Goal: Transaction & Acquisition: Book appointment/travel/reservation

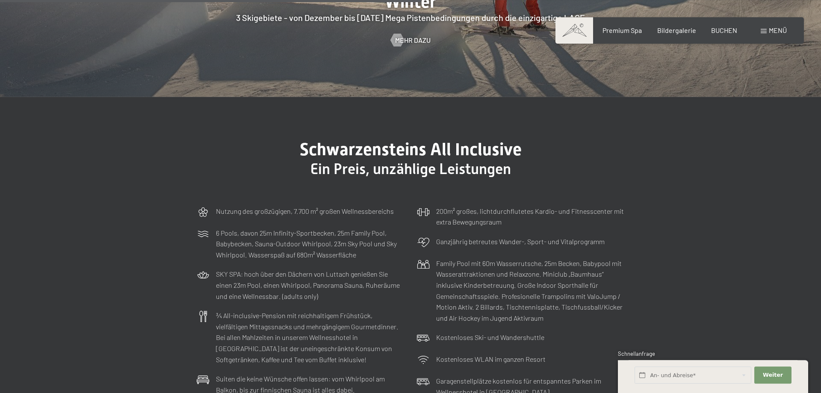
scroll to position [2531, 0]
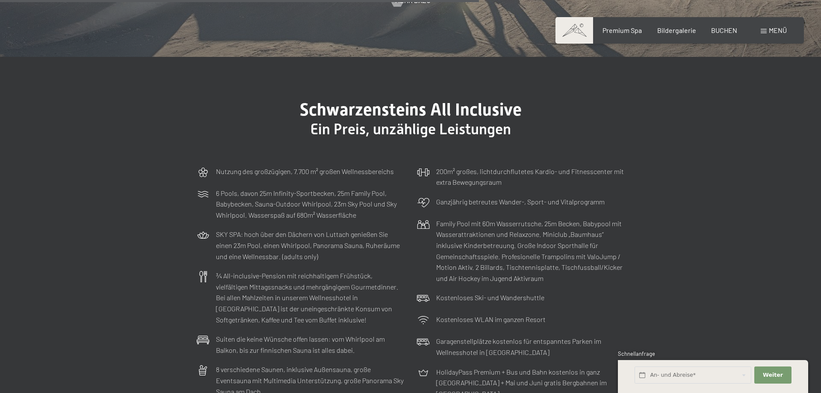
click at [750, 238] on section "Schwarzensteins All Inclusive Ein Preis, unzählige Leistungen Nutzung des großz…" at bounding box center [410, 266] width 821 height 418
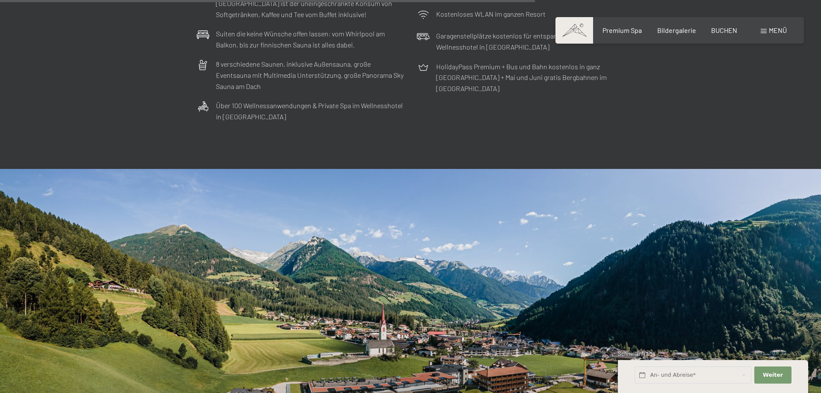
scroll to position [2574, 0]
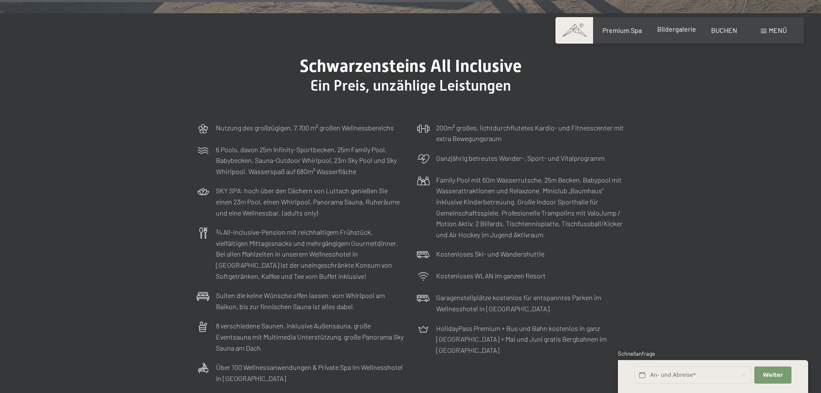
click at [676, 32] on span "Bildergalerie" at bounding box center [676, 29] width 39 height 8
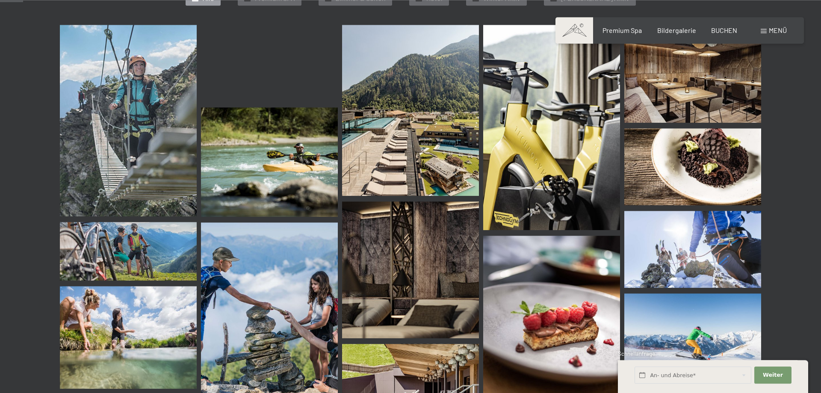
scroll to position [305, 0]
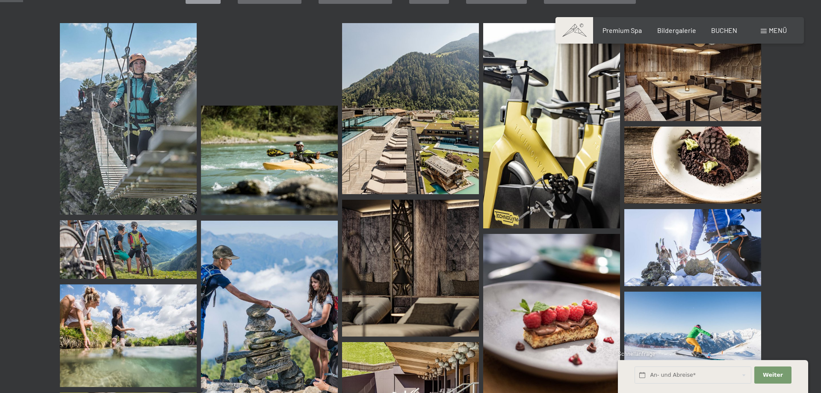
click at [405, 132] on img at bounding box center [410, 108] width 137 height 171
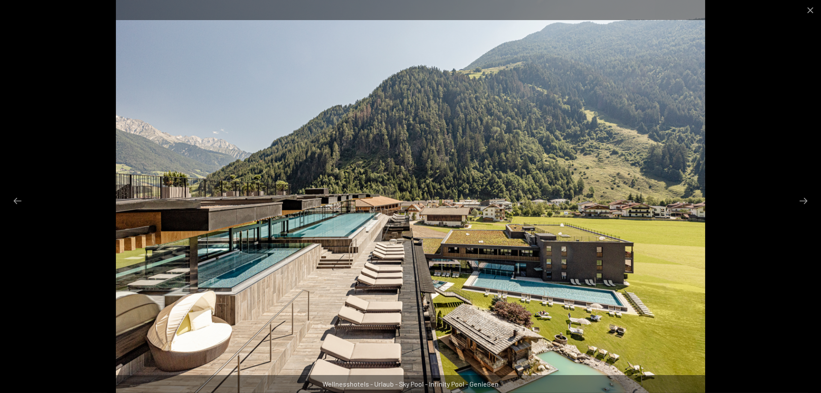
scroll to position [436, 0]
drag, startPoint x: 807, startPoint y: 12, endPoint x: 798, endPoint y: 18, distance: 10.3
click at [807, 12] on button "Close gallery" at bounding box center [810, 10] width 21 height 20
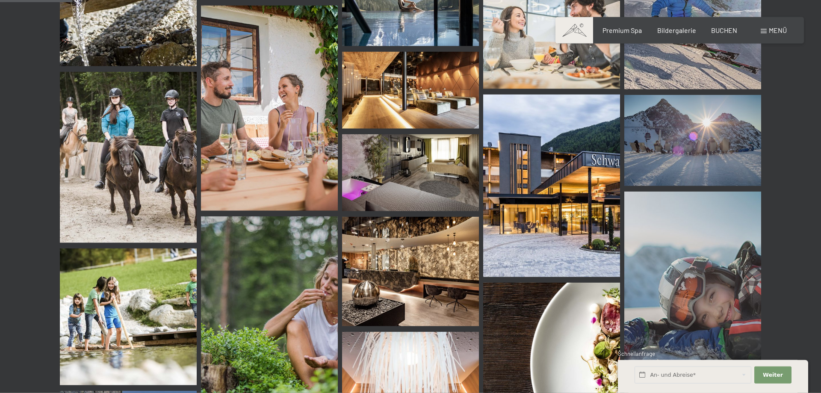
scroll to position [742, 0]
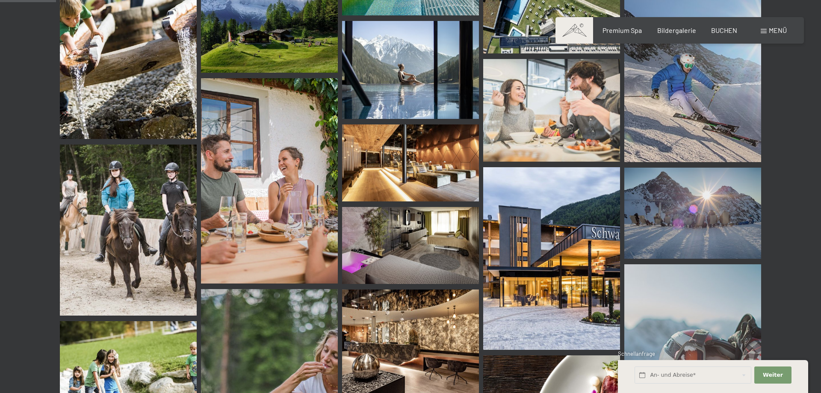
click at [574, 246] on img at bounding box center [551, 258] width 137 height 183
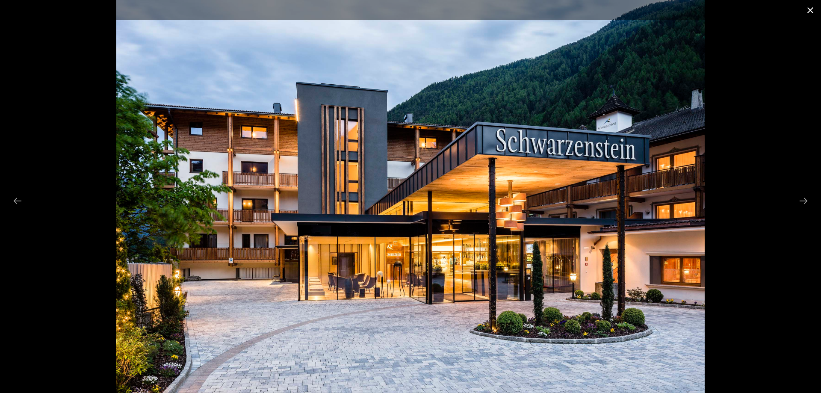
click at [813, 11] on button "Close gallery" at bounding box center [810, 10] width 21 height 20
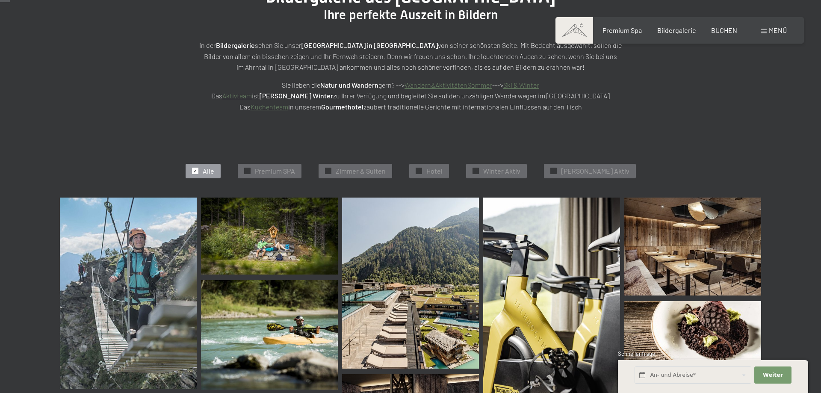
scroll to position [0, 0]
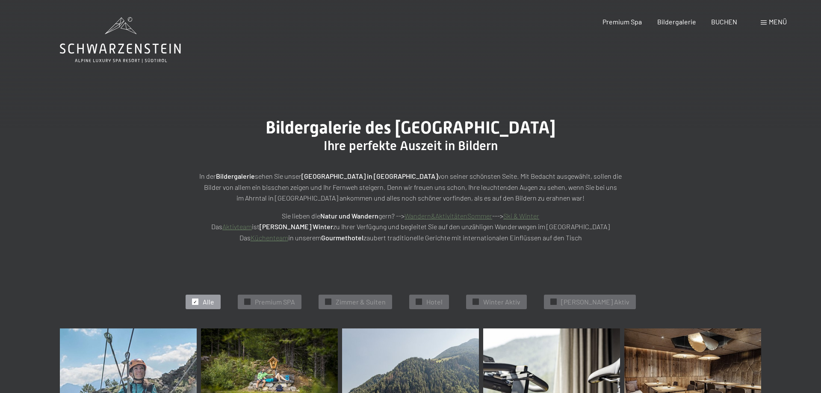
click at [769, 23] on span "Menü" at bounding box center [778, 22] width 18 height 8
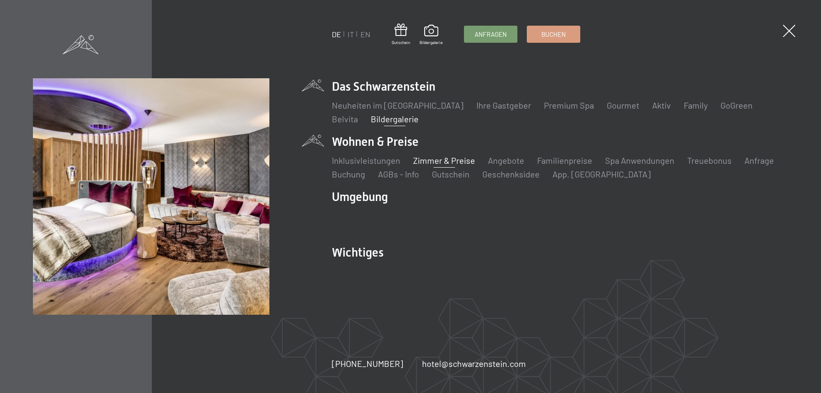
click at [438, 159] on link "Zimmer & Preise" at bounding box center [444, 160] width 62 height 10
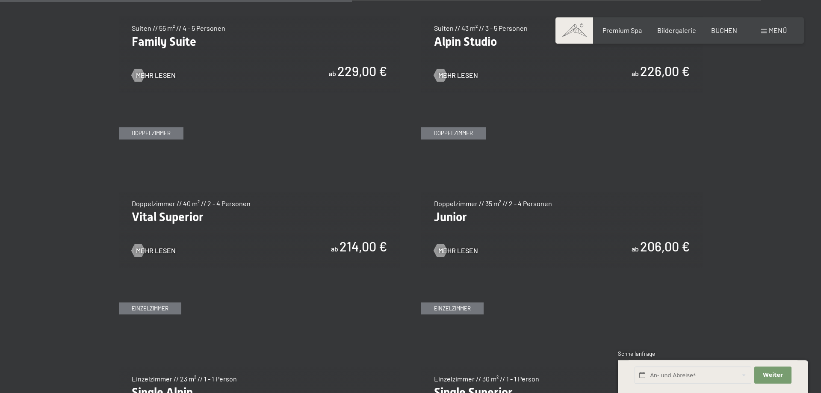
scroll to position [1178, 0]
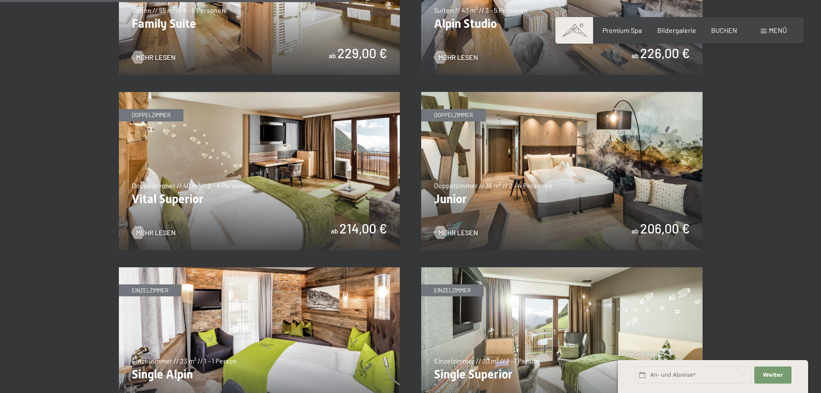
click at [642, 170] on img at bounding box center [561, 171] width 281 height 158
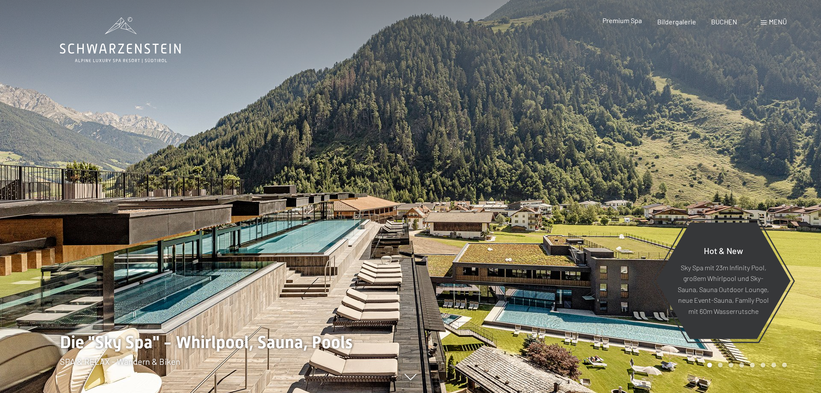
click at [627, 20] on span "Premium Spa" at bounding box center [622, 20] width 39 height 8
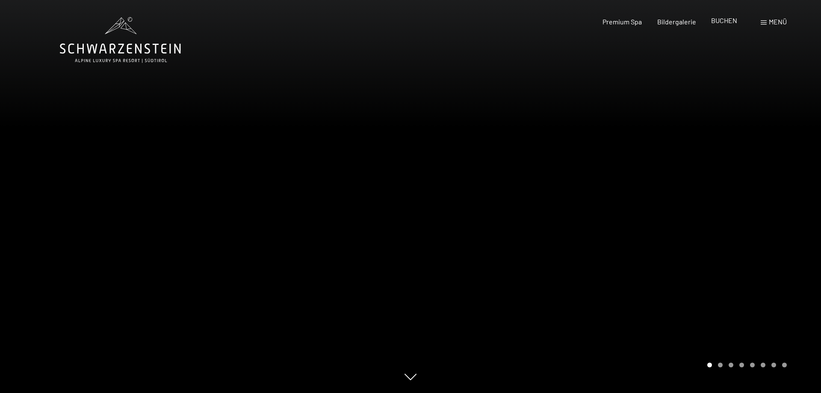
click at [724, 21] on span "BUCHEN" at bounding box center [724, 20] width 26 height 8
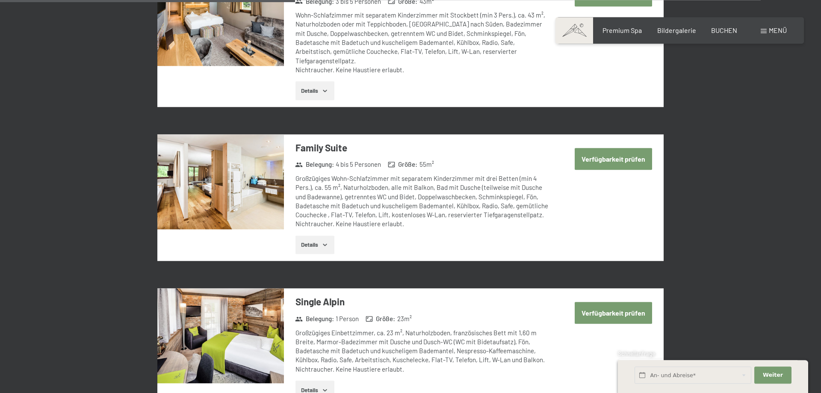
scroll to position [1047, 0]
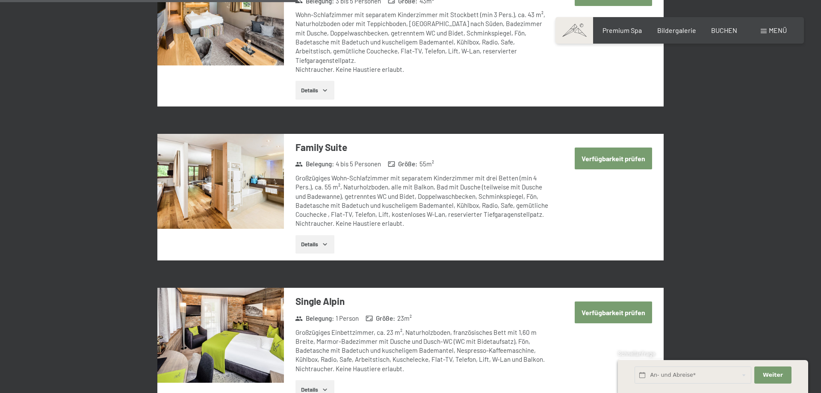
click at [321, 235] on button "Details" at bounding box center [315, 244] width 39 height 19
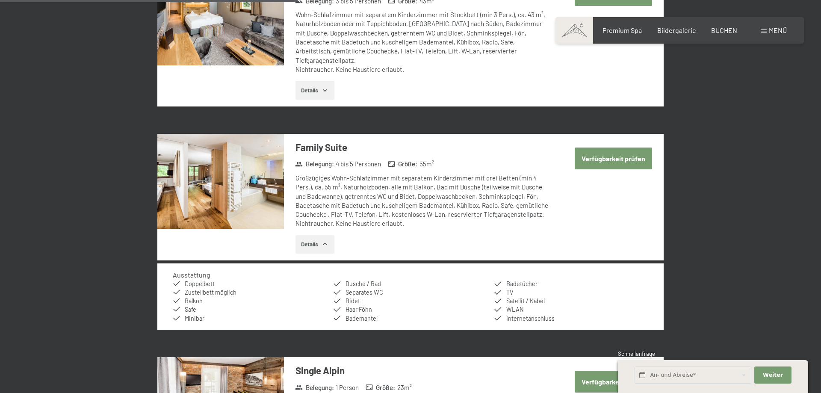
click at [627, 148] on button "Verfügbarkeit prüfen" at bounding box center [613, 159] width 77 height 22
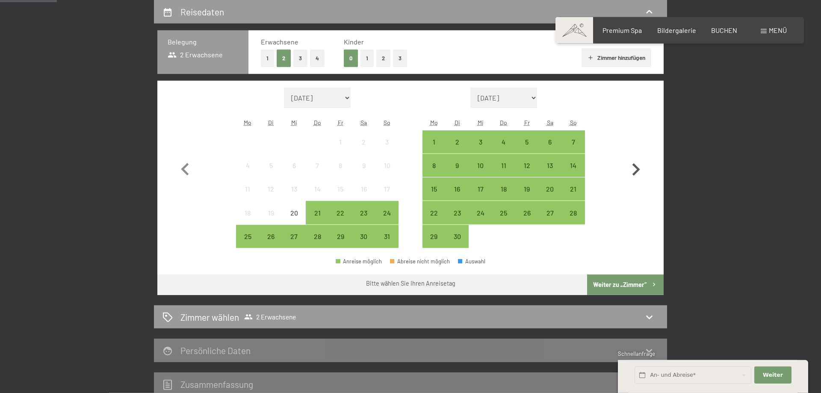
click at [636, 169] on icon "button" at bounding box center [636, 169] width 25 height 25
select select "2025-09-01"
select select "2025-10-01"
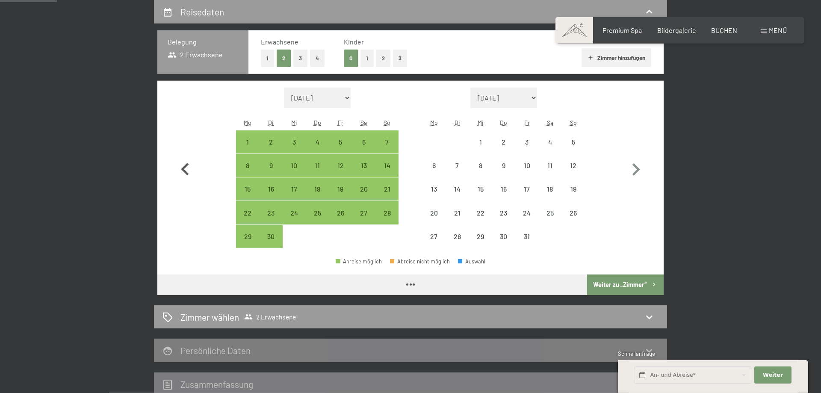
select select "2025-09-01"
select select "2025-10-01"
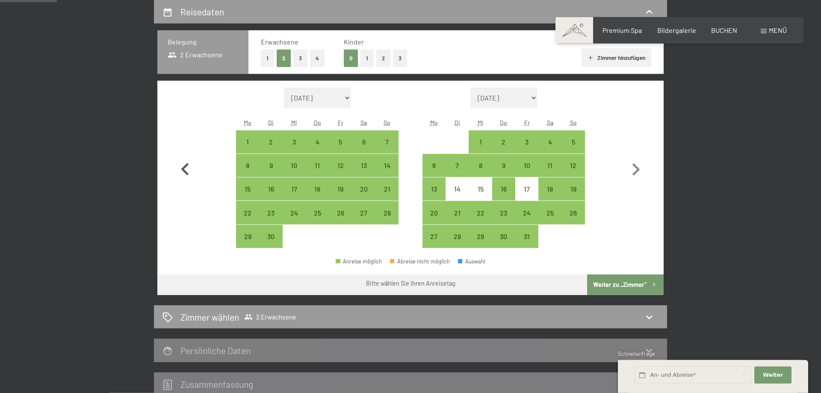
click at [186, 166] on icon "button" at bounding box center [185, 169] width 8 height 12
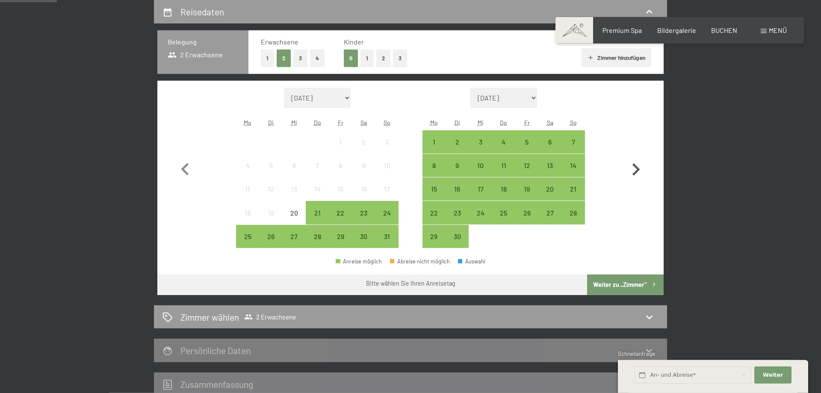
click at [639, 169] on icon "button" at bounding box center [637, 169] width 8 height 12
select select "2025-09-01"
select select "2025-10-01"
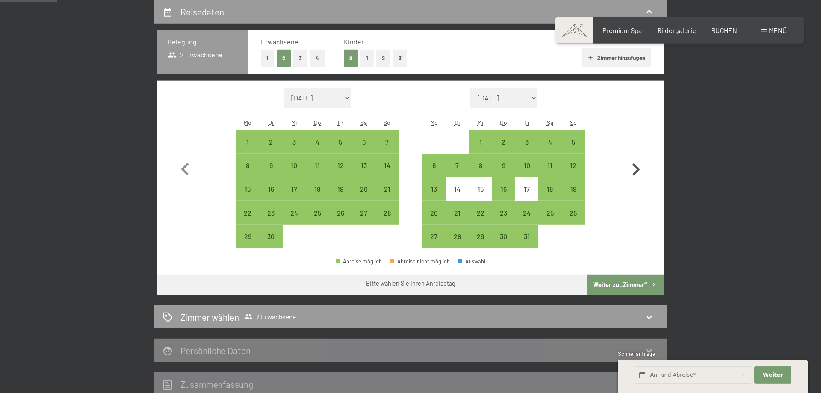
click at [638, 169] on icon "button" at bounding box center [637, 169] width 8 height 12
select select "2025-10-01"
select select "2025-11-01"
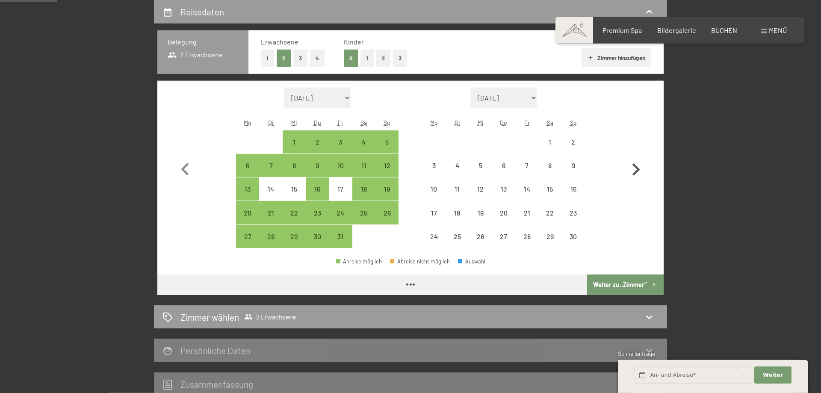
click at [638, 169] on icon "button" at bounding box center [637, 169] width 8 height 12
select select "2025-11-01"
select select "2025-12-01"
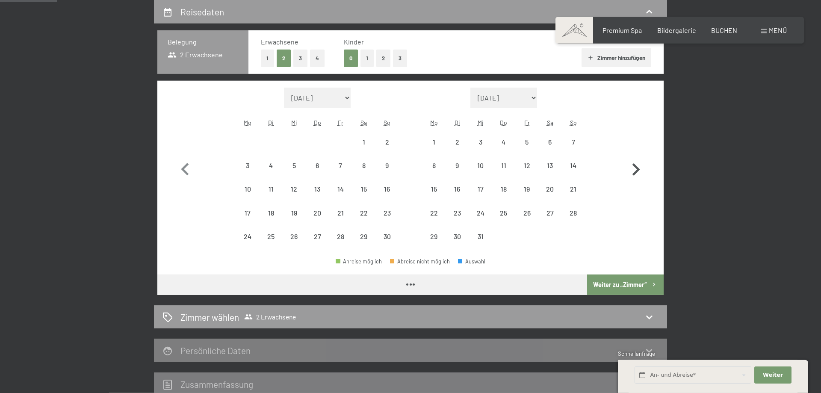
click at [638, 169] on icon "button" at bounding box center [637, 169] width 8 height 12
select select "2025-12-01"
select select "2026-01-01"
select select "2025-12-01"
select select "2026-01-01"
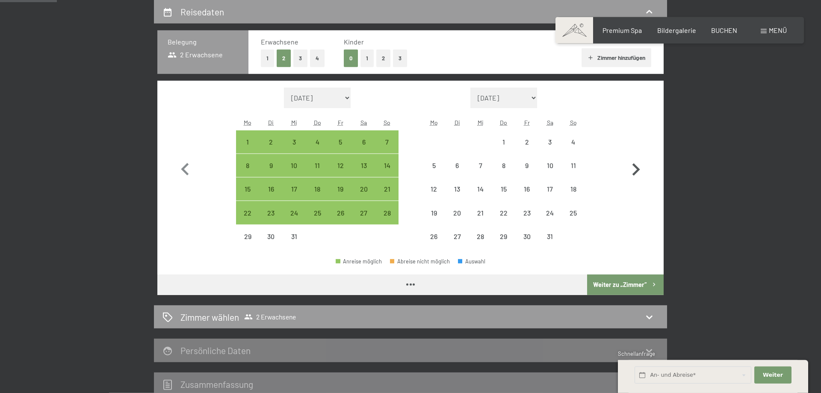
select select "2025-12-01"
select select "2026-01-01"
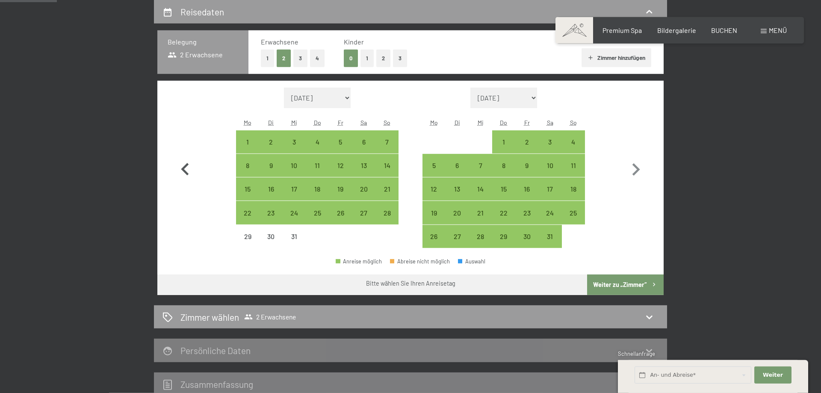
click at [184, 169] on icon "button" at bounding box center [185, 169] width 8 height 12
select select "2025-11-01"
select select "2025-12-01"
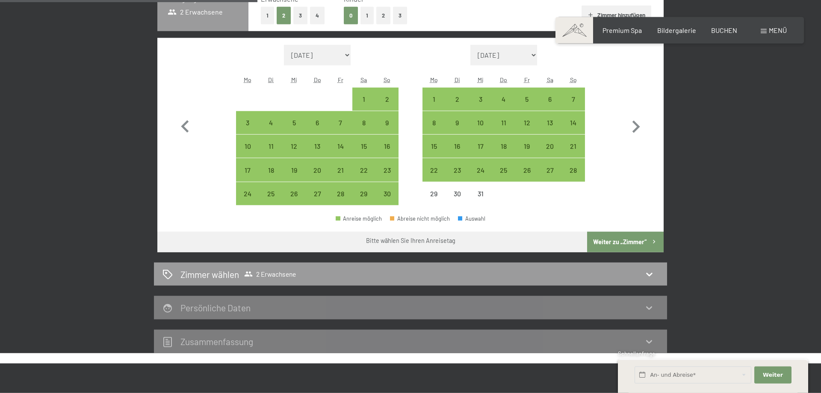
scroll to position [0, 0]
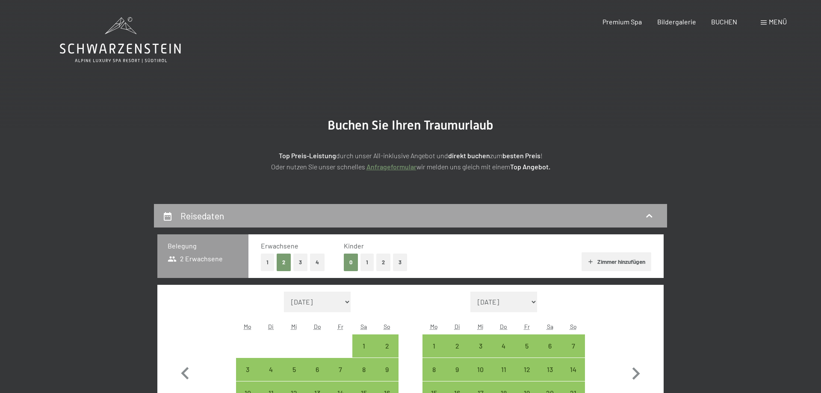
click at [654, 214] on icon at bounding box center [649, 216] width 10 height 10
select select "2025-11-01"
select select "2025-12-01"
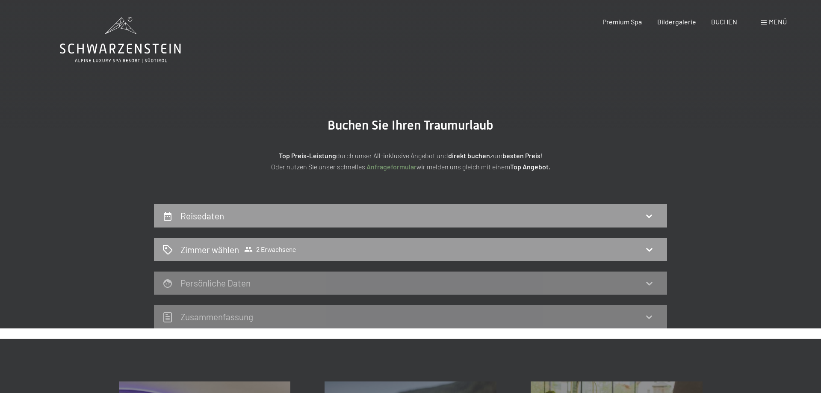
click at [120, 52] on icon at bounding box center [120, 40] width 121 height 46
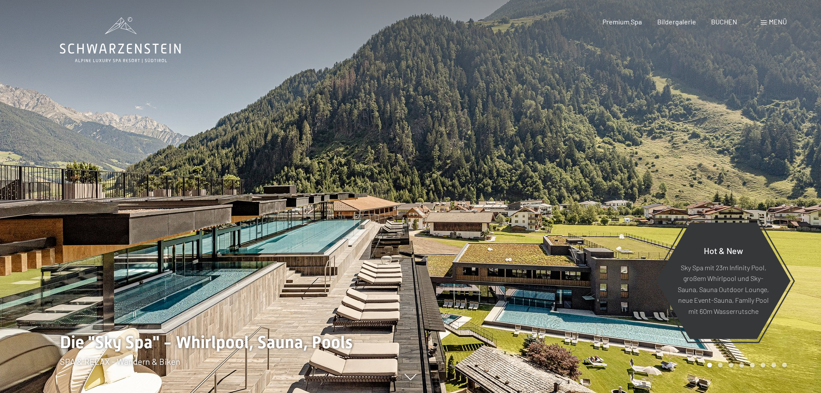
click at [767, 21] on div "Menü" at bounding box center [774, 21] width 26 height 9
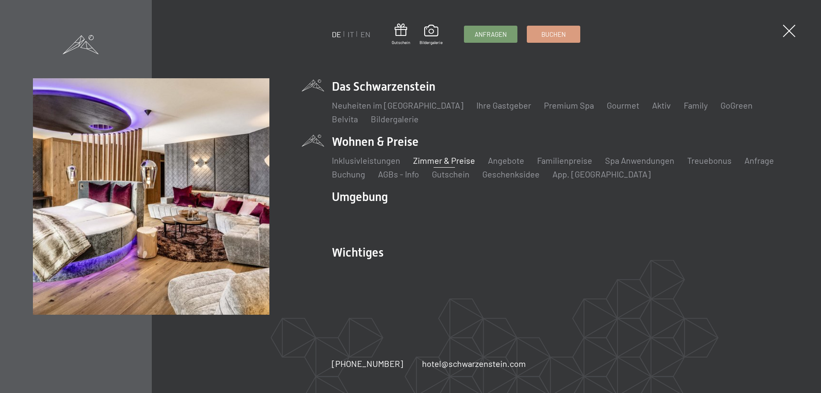
click at [453, 165] on link "Zimmer & Preise" at bounding box center [444, 160] width 62 height 10
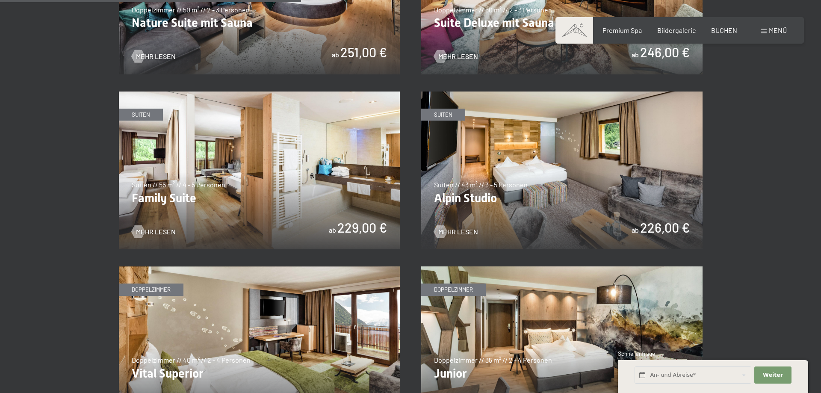
scroll to position [1047, 0]
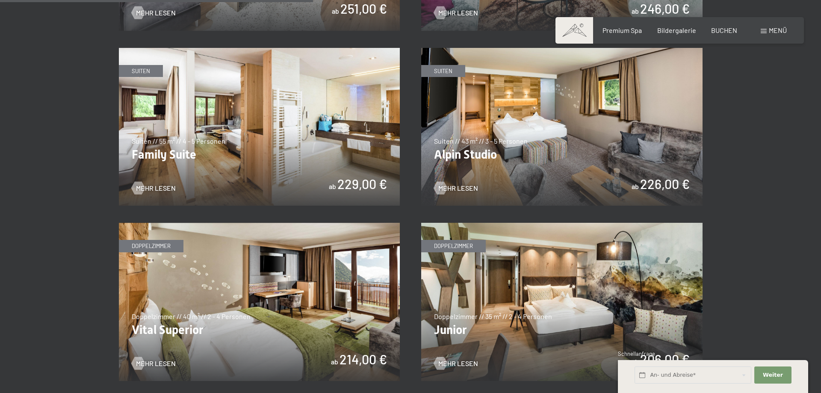
click at [258, 162] on img at bounding box center [259, 127] width 281 height 158
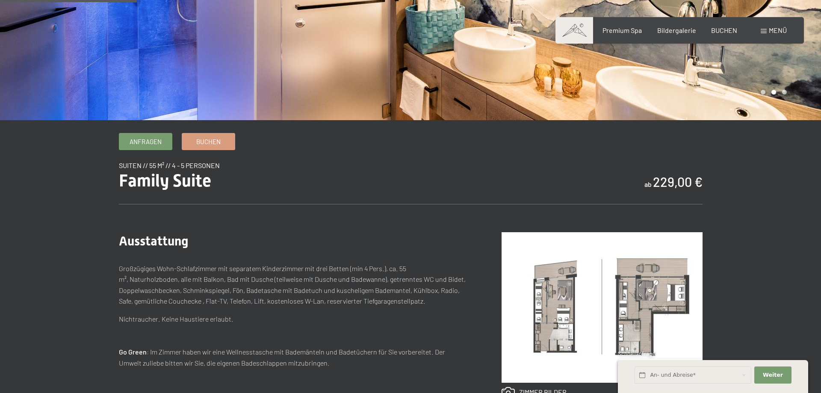
scroll to position [262, 0]
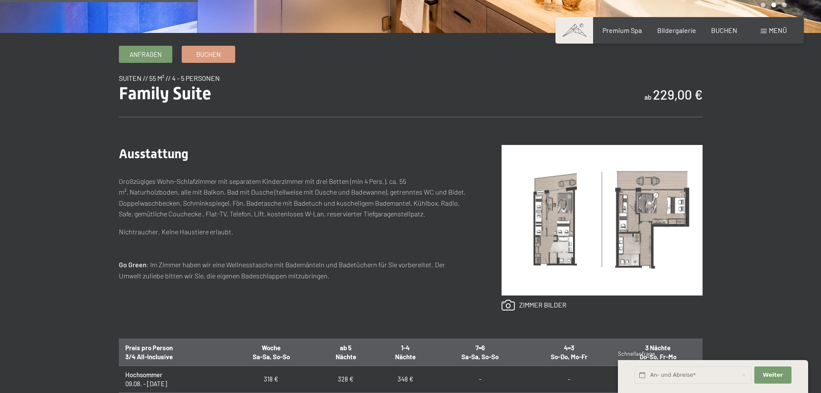
click at [569, 235] on img at bounding box center [602, 220] width 201 height 151
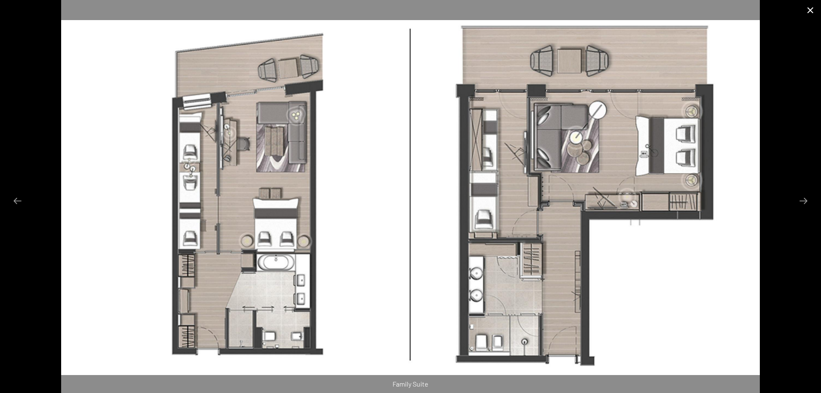
click at [811, 11] on button "Close gallery" at bounding box center [810, 10] width 21 height 20
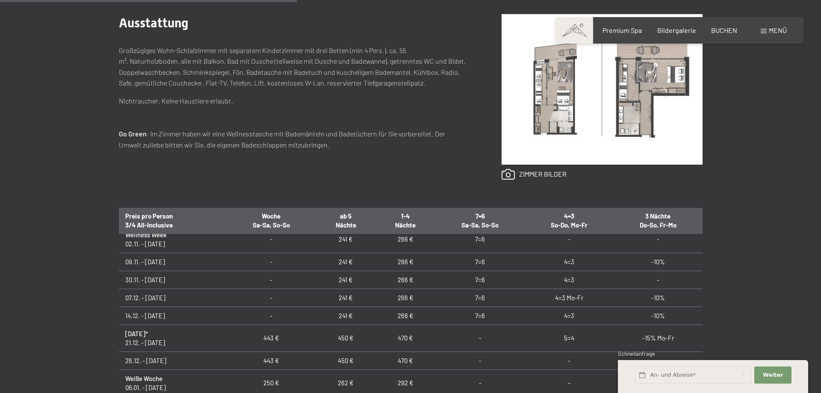
scroll to position [185, 0]
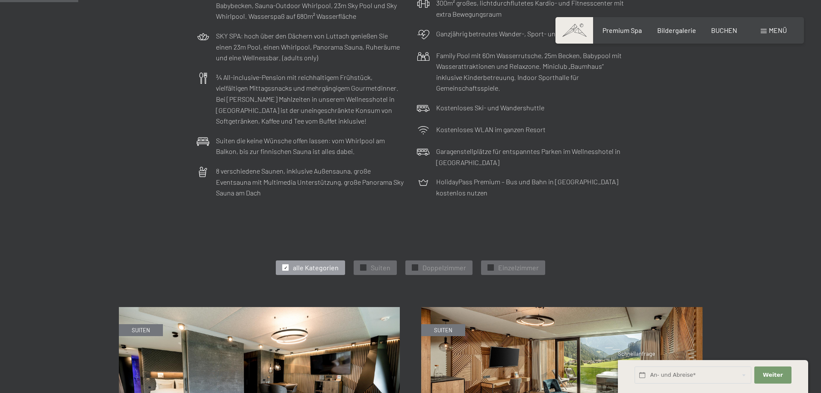
scroll to position [480, 0]
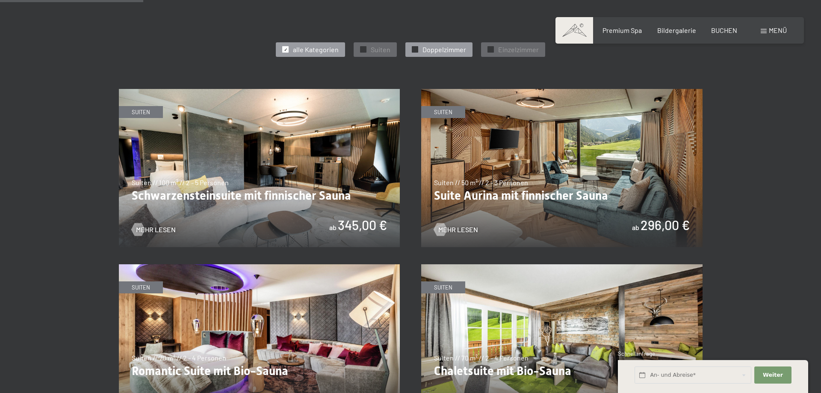
click at [448, 48] on span "Doppelzimmer" at bounding box center [445, 49] width 44 height 9
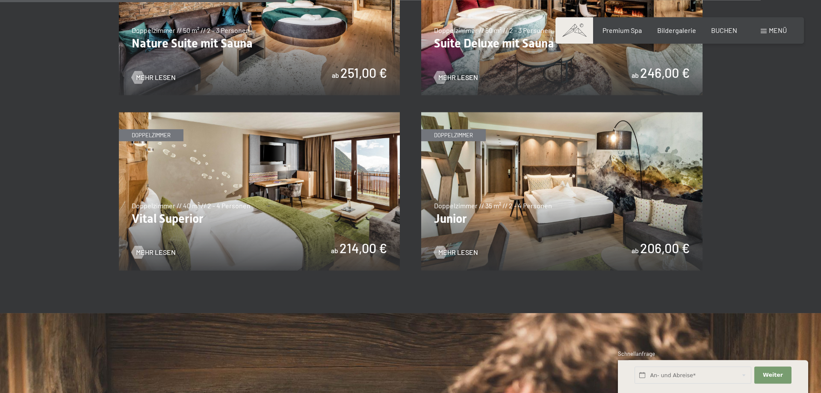
scroll to position [654, 0]
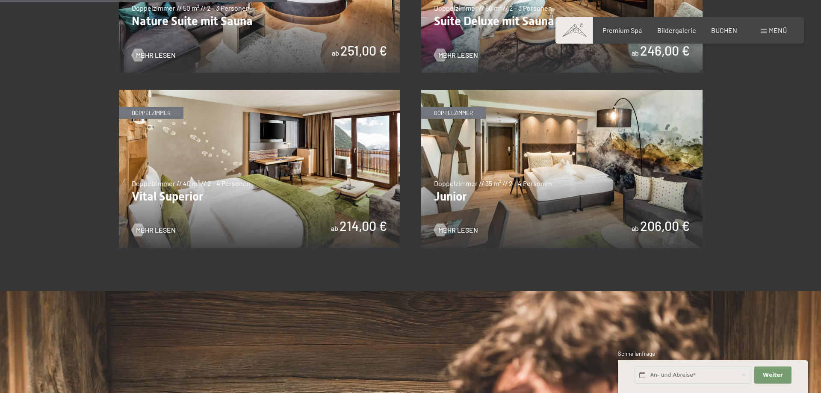
click at [320, 188] on img at bounding box center [259, 169] width 281 height 158
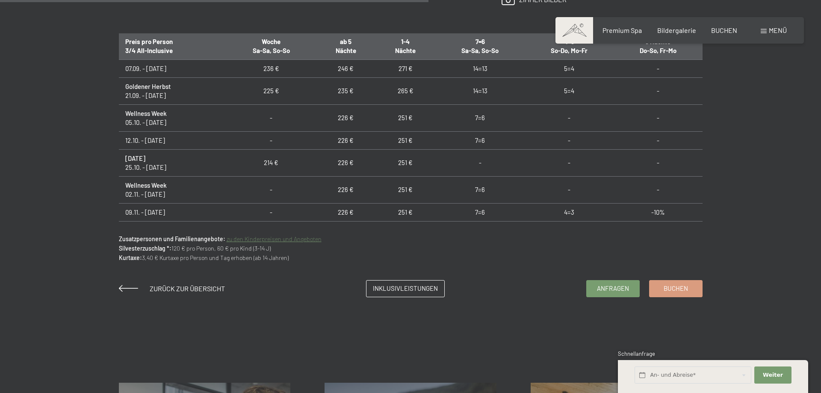
scroll to position [92, 0]
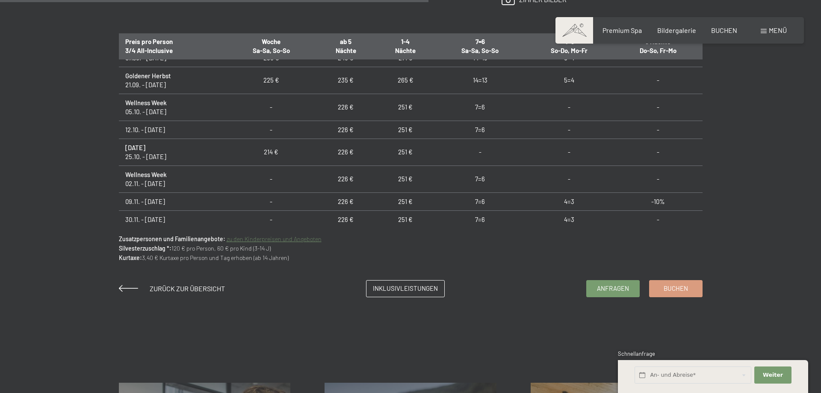
click at [402, 105] on td "251 €" at bounding box center [406, 107] width 60 height 27
click at [399, 129] on td "251 €" at bounding box center [406, 130] width 60 height 18
click at [400, 107] on td "251 €" at bounding box center [406, 107] width 60 height 27
click at [400, 130] on td "251 €" at bounding box center [406, 130] width 60 height 18
click at [403, 107] on td "251 €" at bounding box center [406, 107] width 60 height 27
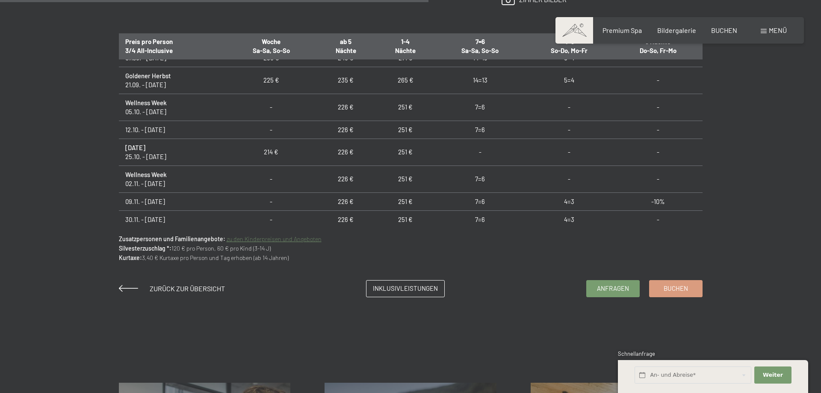
click at [403, 154] on td "251 €" at bounding box center [406, 152] width 60 height 27
click at [403, 130] on td "251 €" at bounding box center [406, 130] width 60 height 18
click at [399, 108] on td "251 €" at bounding box center [406, 107] width 60 height 27
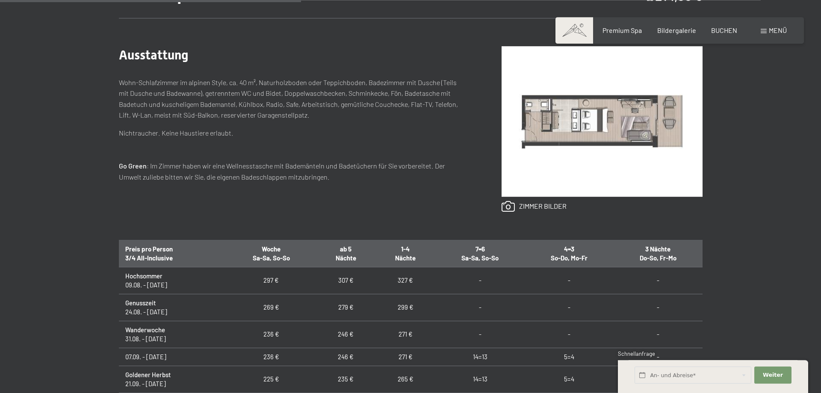
scroll to position [349, 0]
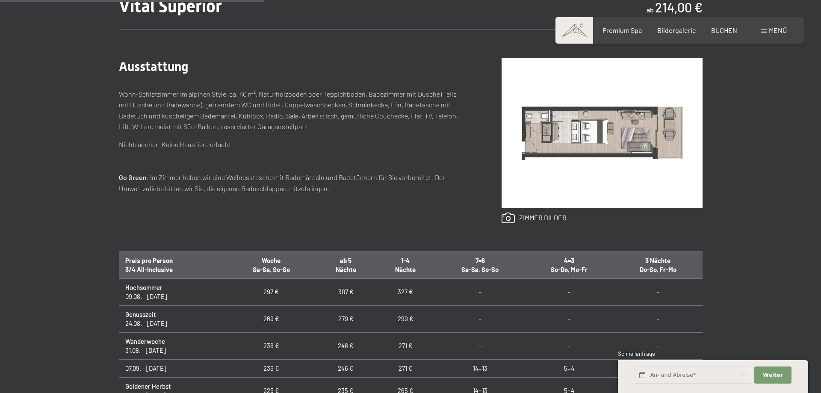
click at [124, 94] on p "Wohn-Schlafzimmer im alpinen Style, ca. 40 m², Naturholzboden oder Teppichboden…" at bounding box center [293, 111] width 349 height 44
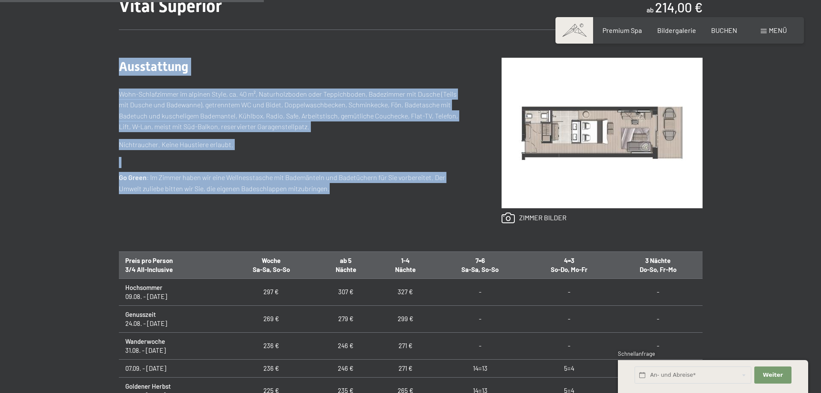
drag, startPoint x: 122, startPoint y: 68, endPoint x: 315, endPoint y: 198, distance: 232.9
click at [315, 198] on div "Ausstattung Wohn-Schlafzimmer im alpinen Style, ca. 40 m², Naturholzboden oder …" at bounding box center [293, 141] width 349 height 166
click at [312, 196] on div "Ausstattung Wohn-Schlafzimmer im alpinen Style, ca. 40 m², Naturholzboden oder …" at bounding box center [293, 141] width 349 height 166
drag, startPoint x: 311, startPoint y: 188, endPoint x: 122, endPoint y: 71, distance: 222.6
click at [122, 71] on div "Ausstattung Wohn-Schlafzimmer im alpinen Style, ca. 40 m², Naturholzboden oder …" at bounding box center [293, 141] width 349 height 166
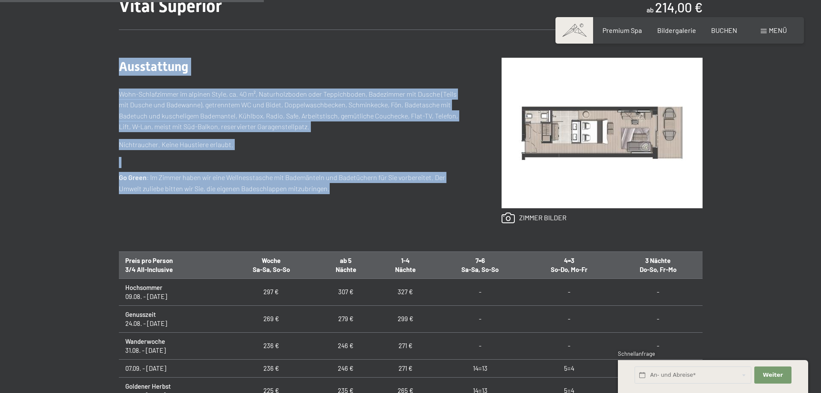
click at [272, 146] on p "Nichtraucher. Keine Haustiere erlaubt." at bounding box center [293, 144] width 349 height 11
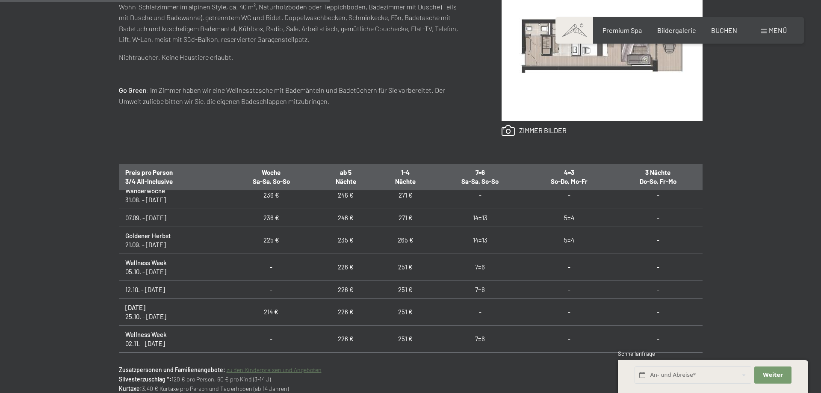
scroll to position [62, 0]
click at [798, 159] on div "Anfragen Buchen Doppelzimmer // 40 m² // 2 - 4 Personen Vital Superior ab 214,0…" at bounding box center [410, 149] width 821 height 557
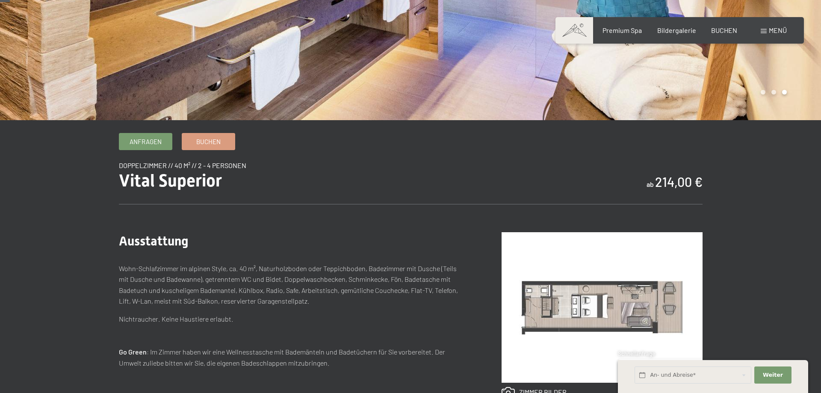
scroll to position [0, 0]
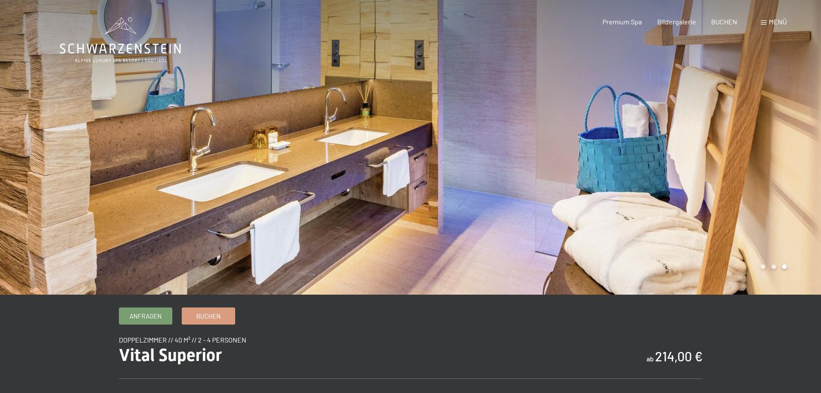
click at [340, 314] on div "Anfragen Buchen" at bounding box center [411, 316] width 584 height 17
